Goal: Task Accomplishment & Management: Use online tool/utility

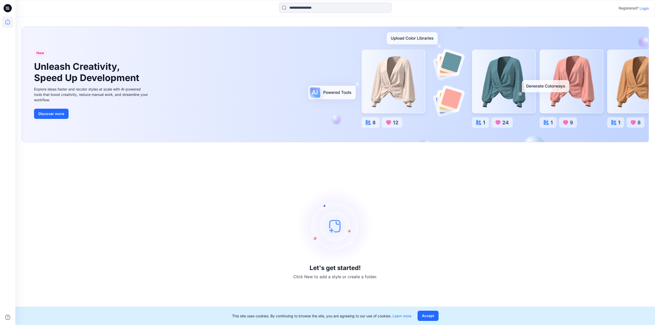
click at [645, 9] on p "Login" at bounding box center [643, 8] width 9 height 5
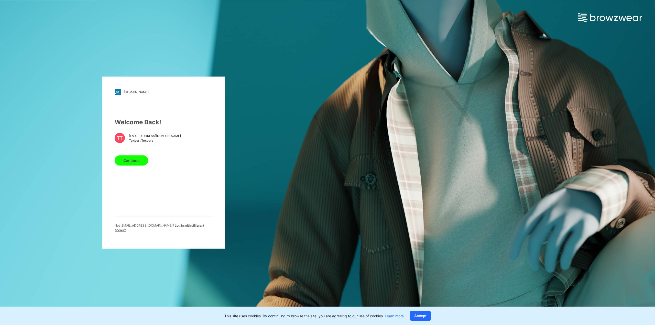
click at [141, 163] on button "Continue" at bounding box center [131, 160] width 33 height 10
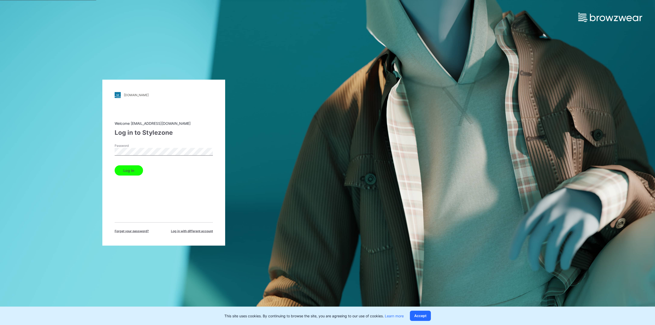
click at [133, 170] on button "Log in" at bounding box center [129, 170] width 28 height 10
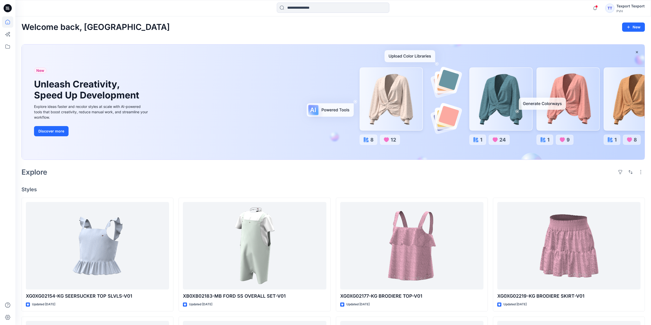
click at [7, 8] on icon at bounding box center [8, 8] width 8 height 8
click at [6, 47] on icon at bounding box center [7, 46] width 11 height 11
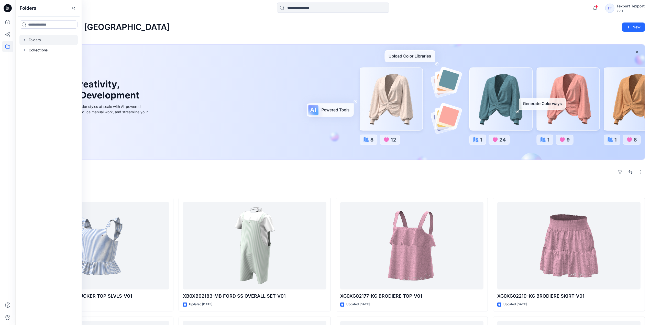
click at [37, 43] on div at bounding box center [48, 40] width 58 height 10
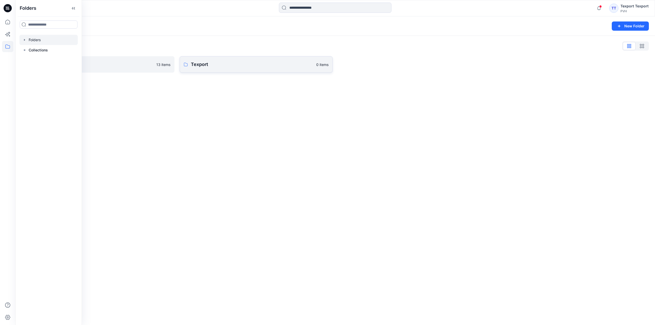
click at [214, 62] on p "Texport" at bounding box center [252, 64] width 122 height 7
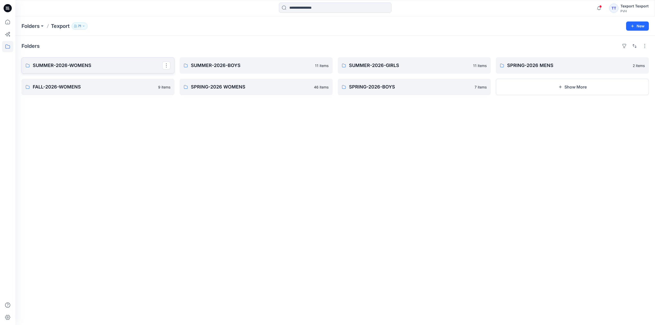
click at [138, 64] on p "SUMMER-2026-WOMENS" at bounding box center [97, 65] width 129 height 7
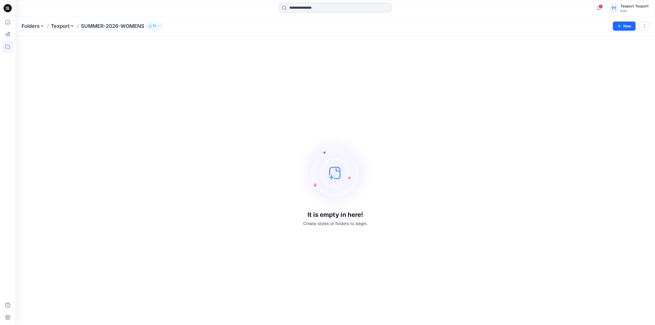
click at [9, 8] on icon at bounding box center [8, 8] width 8 height 8
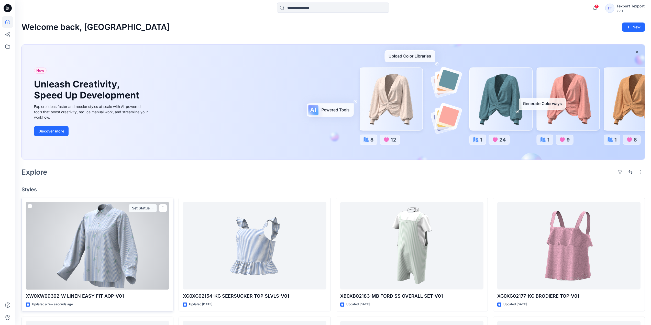
click at [147, 240] on div at bounding box center [97, 246] width 143 height 88
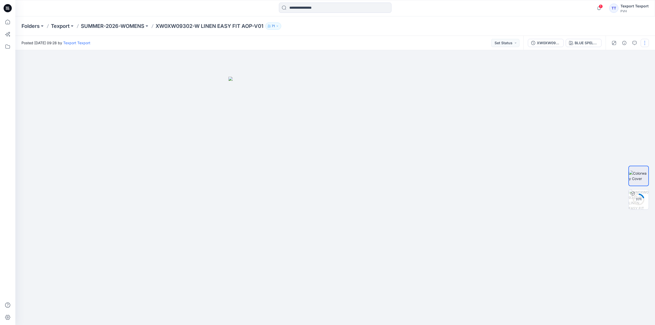
click at [644, 43] on button "button" at bounding box center [644, 43] width 8 height 8
click at [616, 69] on button "Edit" at bounding box center [622, 68] width 47 height 9
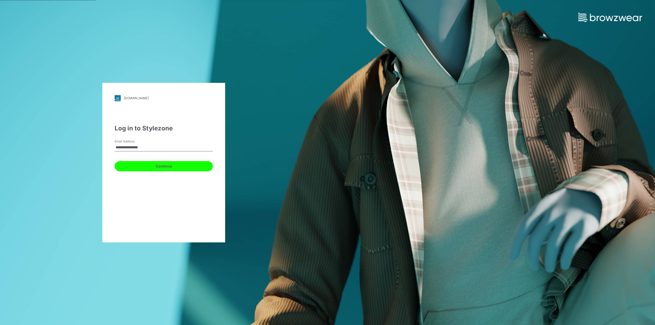
click at [160, 166] on button "Continue" at bounding box center [164, 166] width 98 height 10
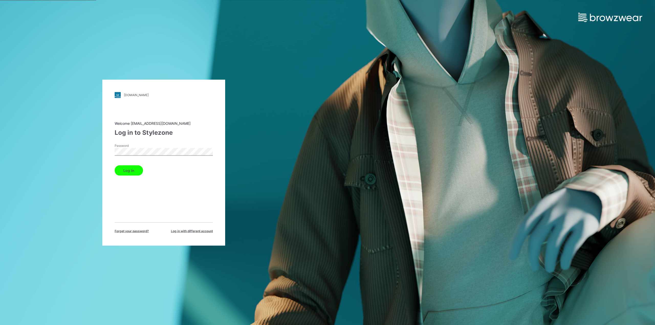
click at [139, 169] on button "Log in" at bounding box center [129, 170] width 28 height 10
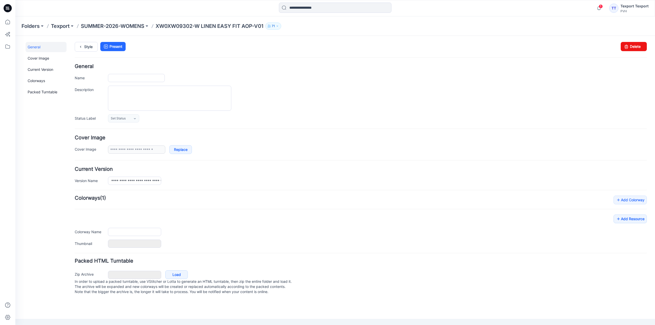
type input "**********"
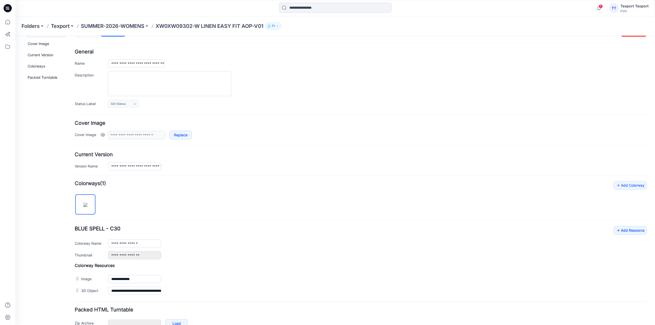
scroll to position [45, 0]
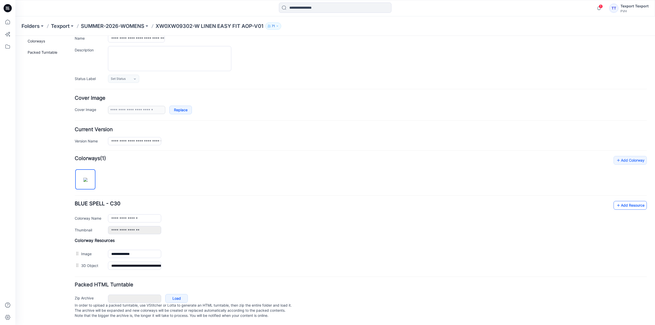
click at [616, 201] on icon at bounding box center [618, 205] width 5 height 8
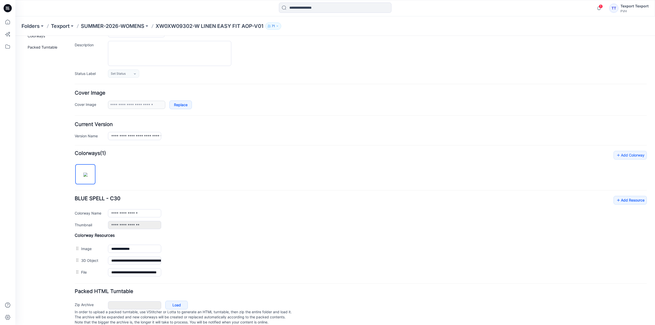
click at [441, 203] on div "**********" at bounding box center [361, 212] width 572 height 33
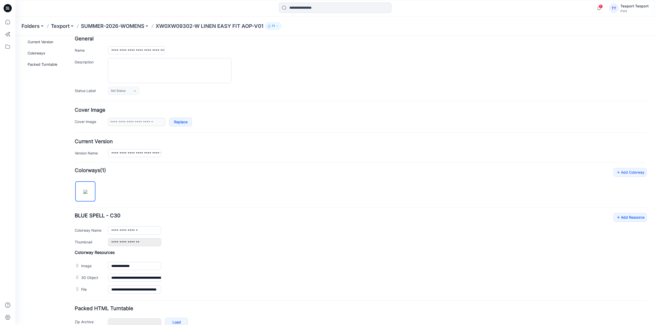
scroll to position [0, 0]
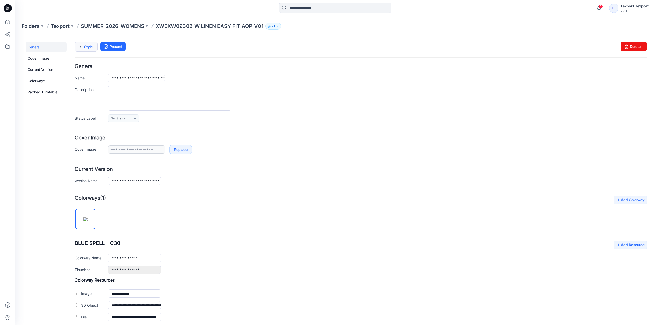
click at [85, 45] on link "Style" at bounding box center [86, 47] width 23 height 10
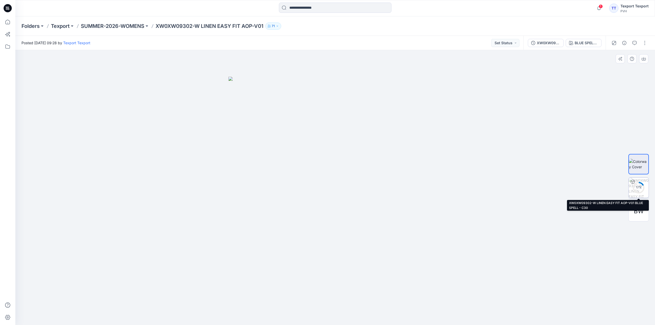
click at [641, 187] on div "17 %" at bounding box center [638, 187] width 12 height 4
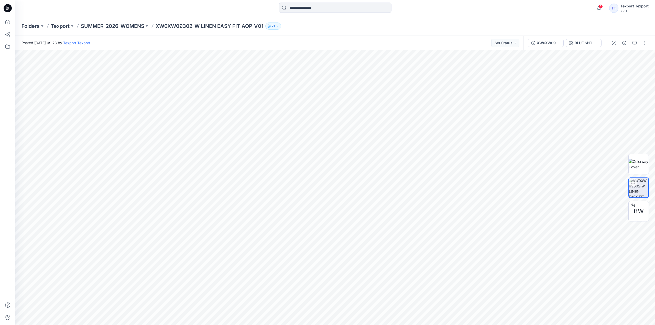
click at [8, 8] on icon at bounding box center [8, 7] width 2 height 0
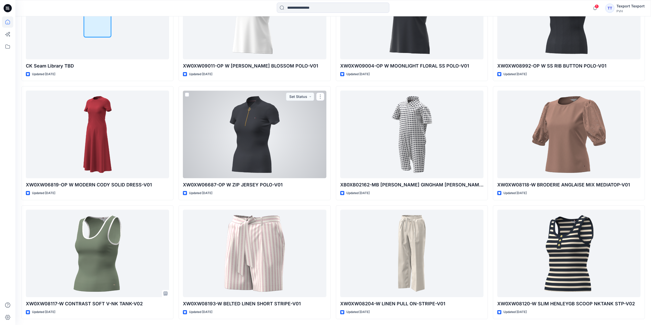
scroll to position [1658, 0]
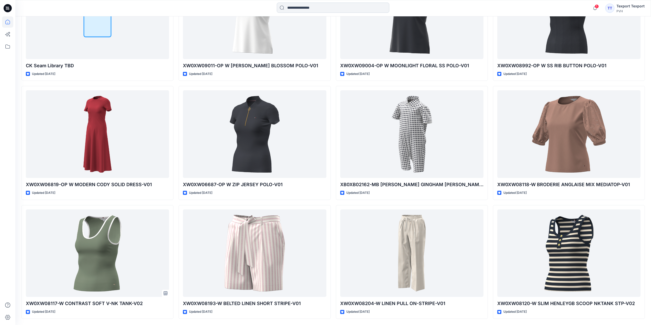
click at [309, 4] on input at bounding box center [333, 8] width 113 height 10
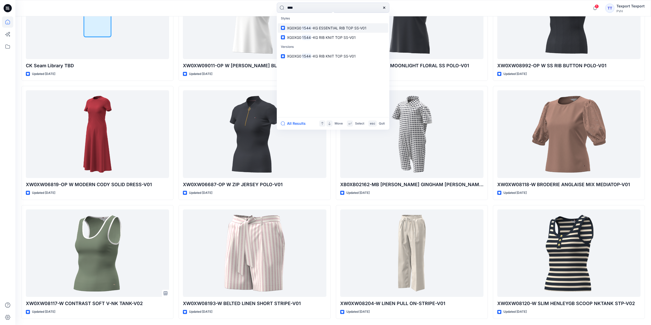
type input "****"
click at [332, 26] on span "-KG ESSENTIAL RIB TOP SS-V01" at bounding box center [338, 28] width 55 height 4
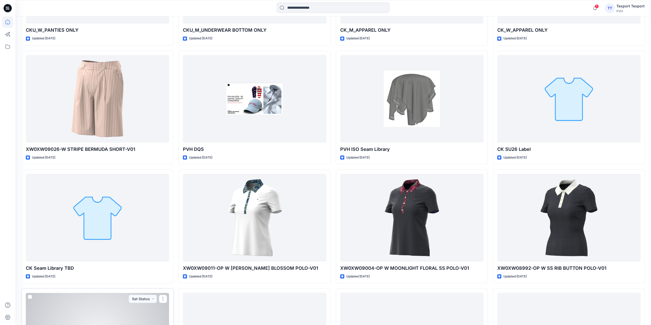
scroll to position [1454, 0]
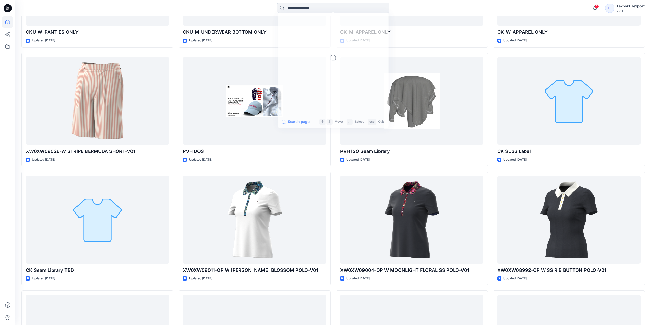
click at [297, 6] on input at bounding box center [333, 8] width 113 height 10
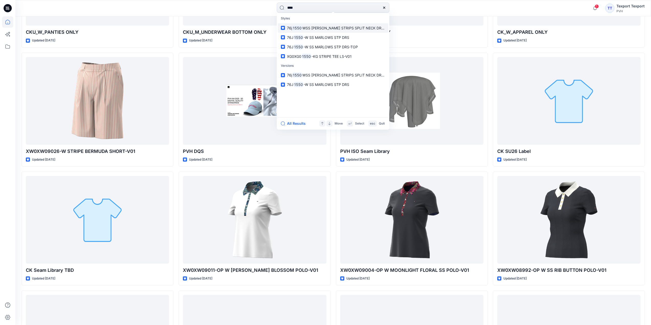
type input "****"
click at [319, 28] on span "WSS [PERSON_NAME] STRIPS SPLIT NECK DRESS" at bounding box center [345, 28] width 86 height 4
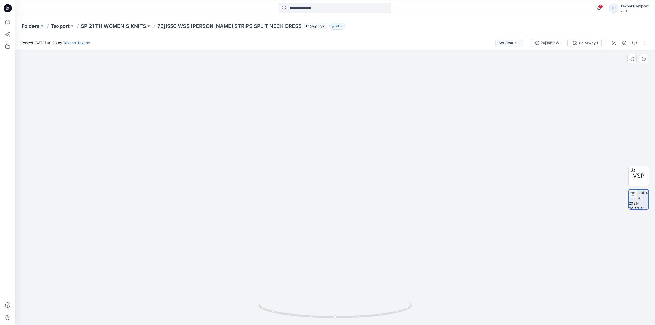
drag, startPoint x: 345, startPoint y: 192, endPoint x: 303, endPoint y: 194, distance: 41.7
click at [303, 194] on img at bounding box center [335, 170] width 348 height 310
drag, startPoint x: 346, startPoint y: 318, endPoint x: 354, endPoint y: 314, distance: 8.9
click at [355, 321] on div at bounding box center [334, 312] width 153 height 26
drag, startPoint x: 337, startPoint y: 233, endPoint x: 338, endPoint y: 247, distance: 14.3
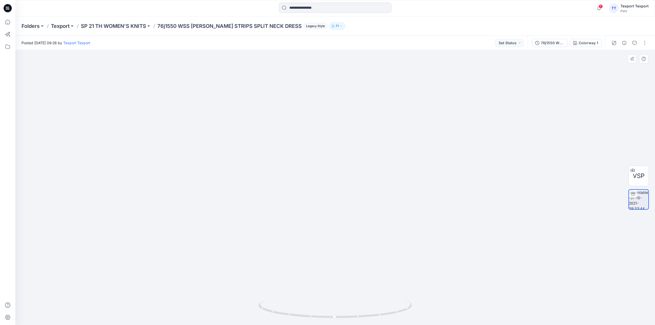
drag, startPoint x: 336, startPoint y: 236, endPoint x: 338, endPoint y: 252, distance: 16.4
drag, startPoint x: 353, startPoint y: 316, endPoint x: 282, endPoint y: 299, distance: 73.0
click at [282, 299] on div at bounding box center [334, 187] width 639 height 275
drag, startPoint x: 325, startPoint y: 319, endPoint x: 274, endPoint y: 315, distance: 51.3
click at [274, 315] on icon at bounding box center [335, 309] width 155 height 19
